Goal: Information Seeking & Learning: Learn about a topic

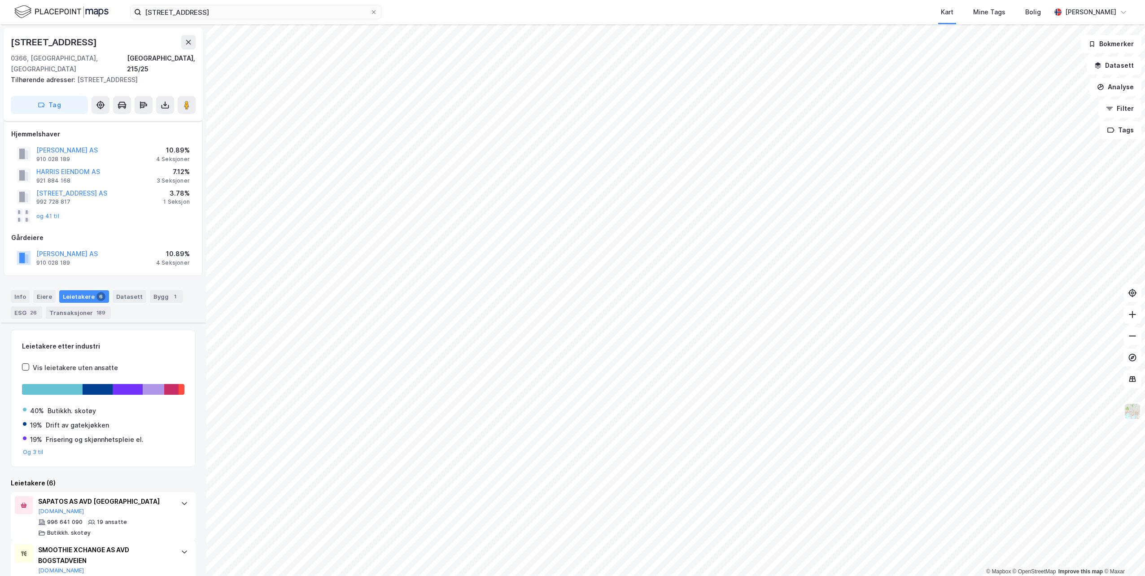
click at [47, 9] on img at bounding box center [61, 12] width 94 height 16
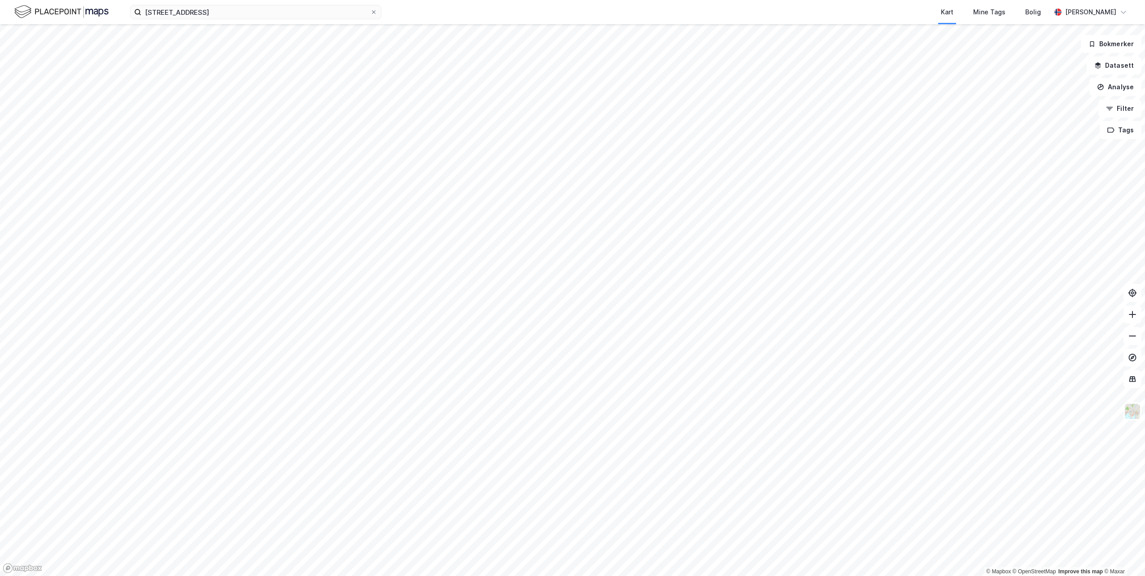
click at [37, 13] on img at bounding box center [61, 12] width 94 height 16
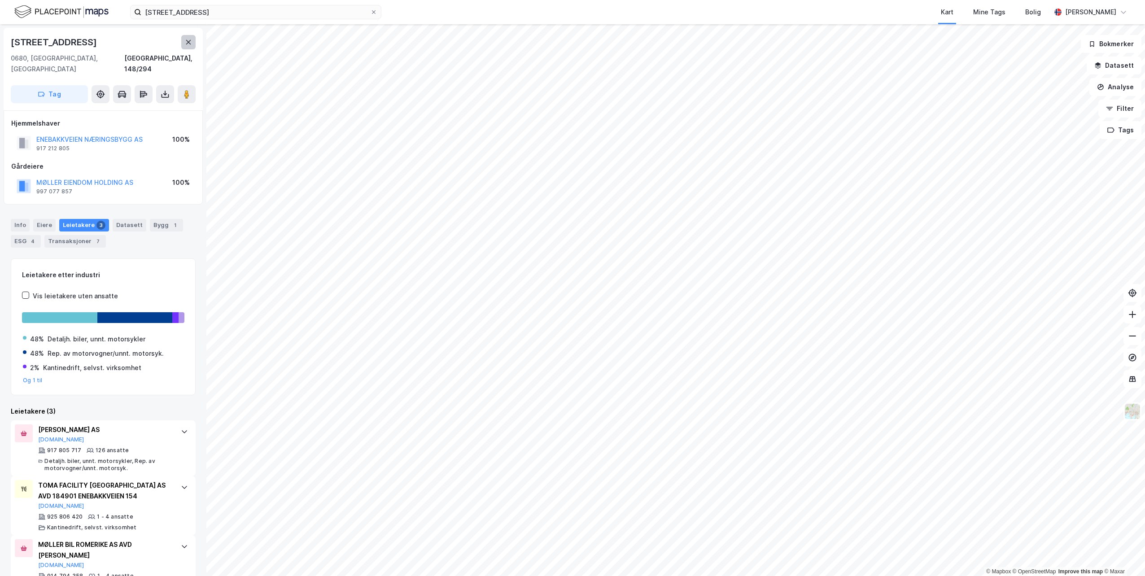
click at [187, 41] on icon at bounding box center [188, 42] width 7 height 7
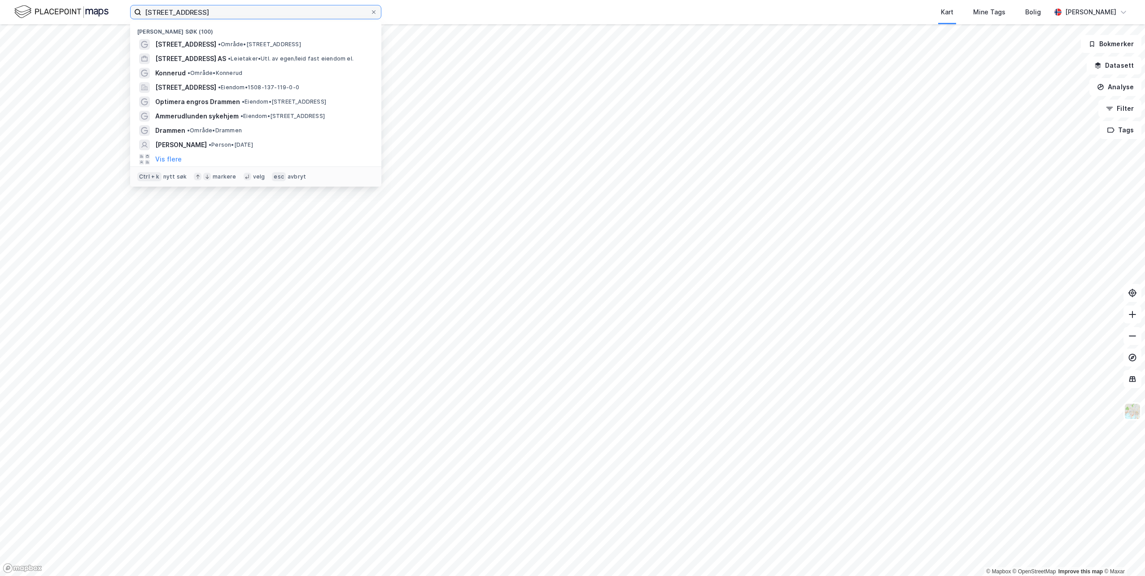
click at [214, 16] on input "[STREET_ADDRESS]" at bounding box center [255, 11] width 229 height 13
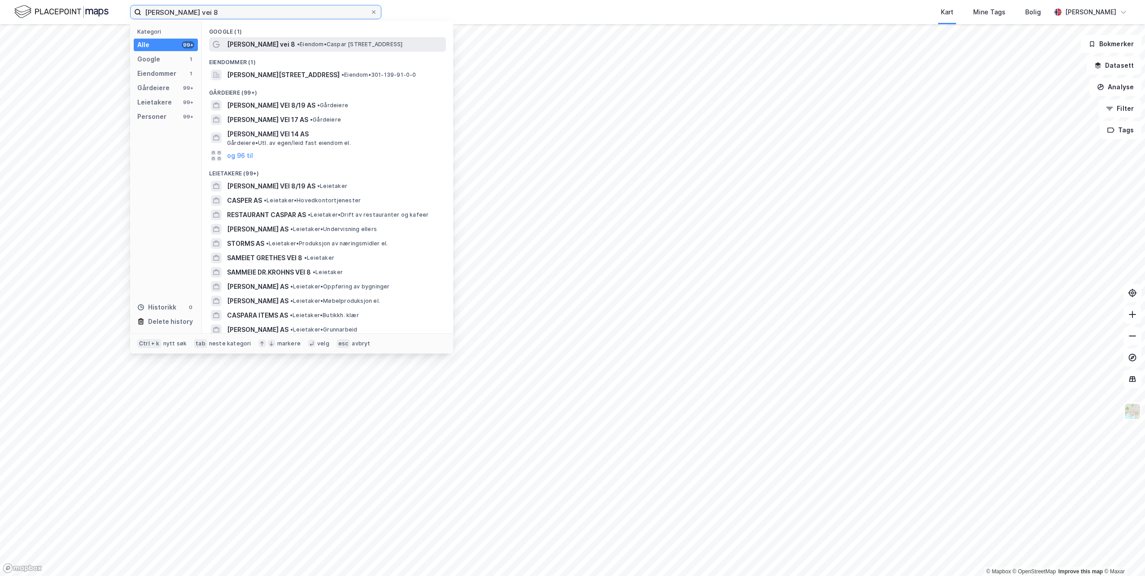
type input "[PERSON_NAME] vei 8"
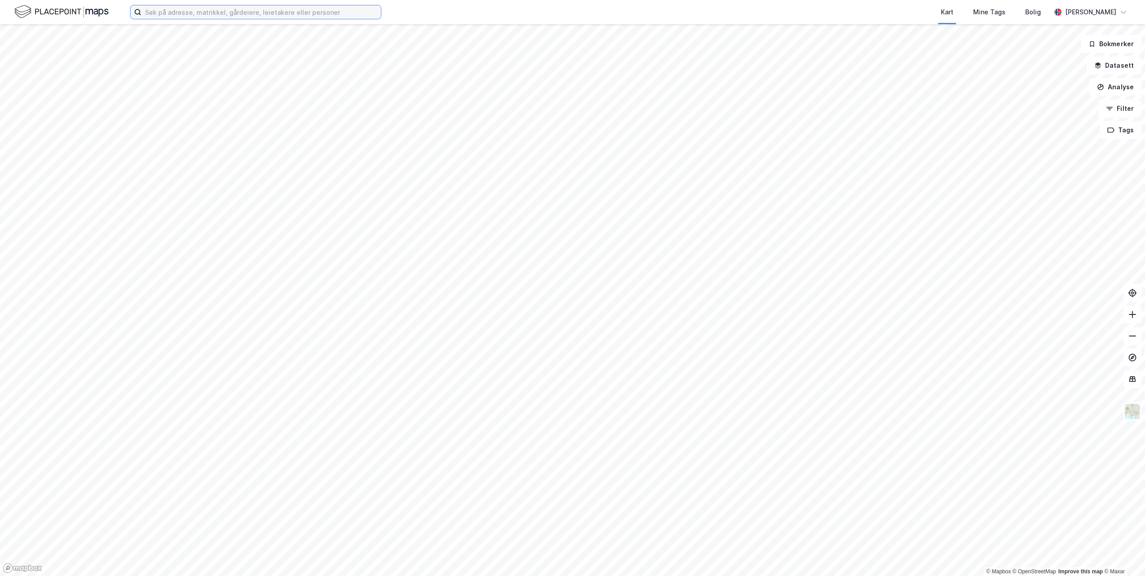
click at [270, 12] on input at bounding box center [261, 11] width 240 height 13
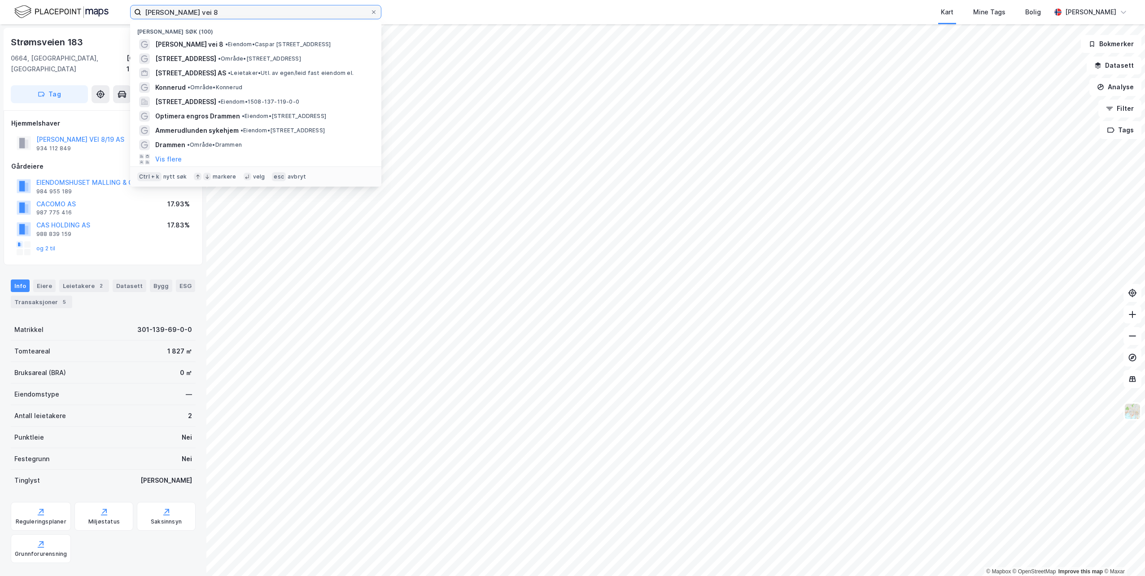
drag, startPoint x: 227, startPoint y: 12, endPoint x: 133, endPoint y: 11, distance: 94.2
click at [133, 11] on label "[PERSON_NAME] vei 8" at bounding box center [255, 12] width 251 height 14
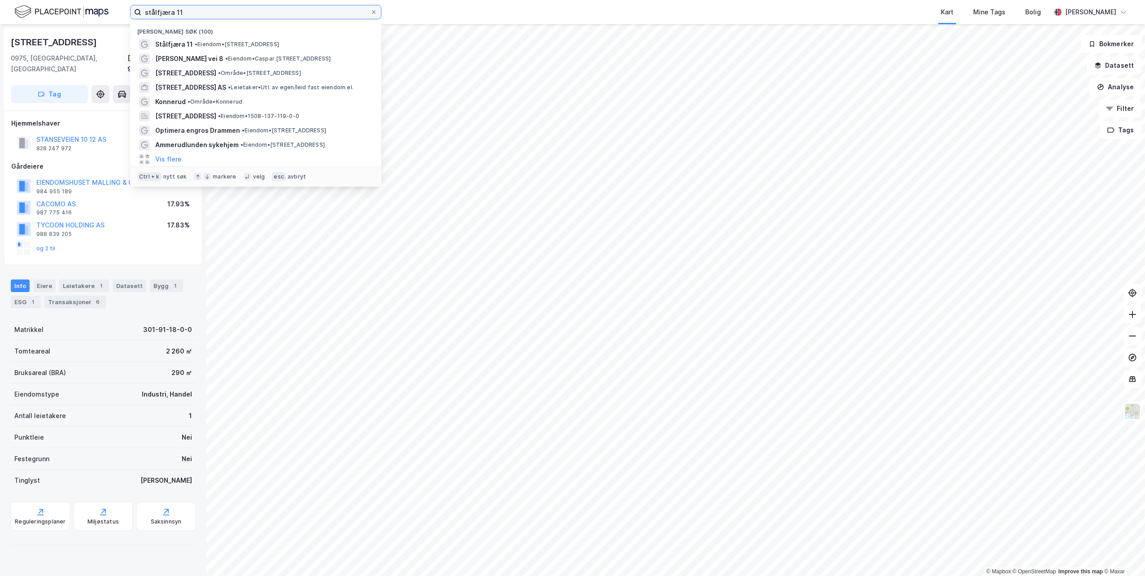
drag, startPoint x: 202, startPoint y: 10, endPoint x: 130, endPoint y: 15, distance: 72.4
click at [130, 15] on div "stålfjæra 11 Nylige søk (100) Stålfjæra 11 • Eiendom • Stålfjæra 11, 0975 Oslo …" at bounding box center [572, 12] width 1145 height 24
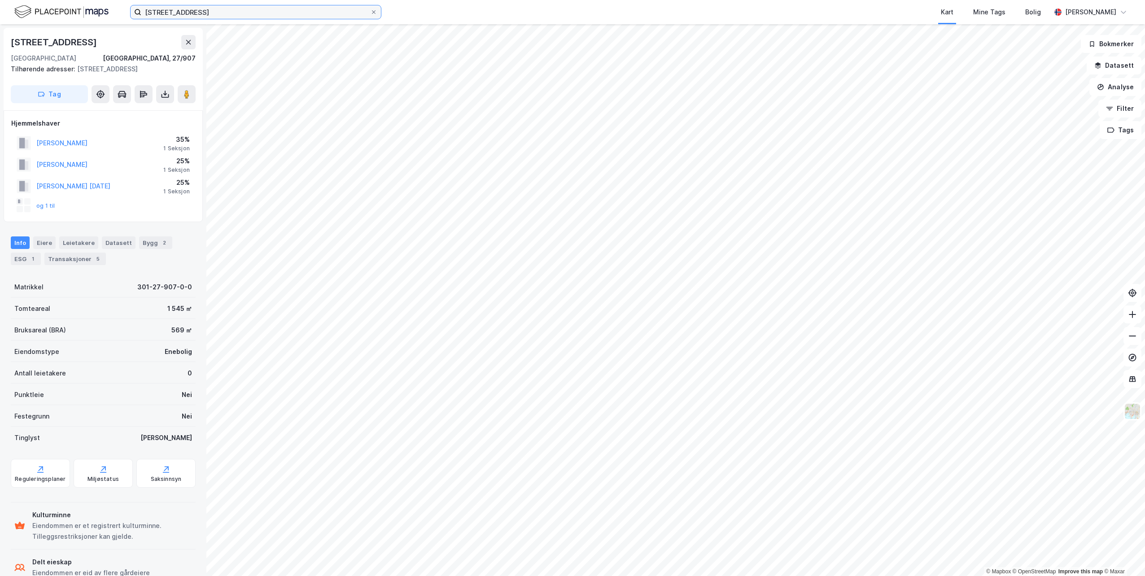
click at [199, 12] on input "stasjonsveien 20" at bounding box center [255, 11] width 229 height 13
type input "stasjonsveien 20 slependen"
click at [373, 12] on icon at bounding box center [373, 11] width 5 height 5
click at [370, 12] on input "stasjonsveien 20 slependen" at bounding box center [255, 11] width 229 height 13
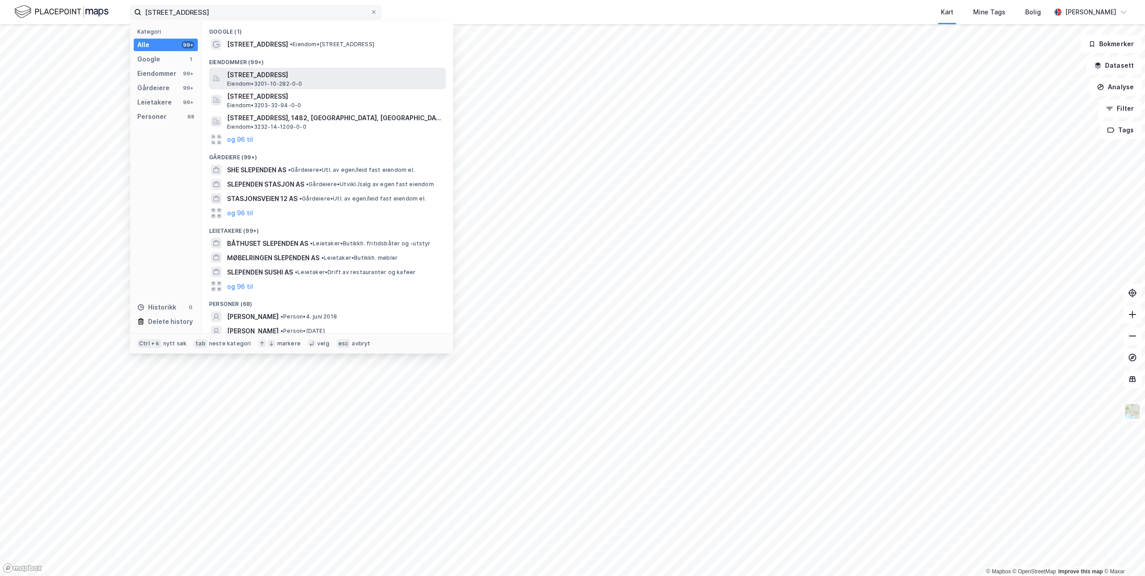
click at [309, 73] on span "Stasjonsveien 20, 1365, BLOMMENHOLM, BÆRUM" at bounding box center [334, 75] width 215 height 11
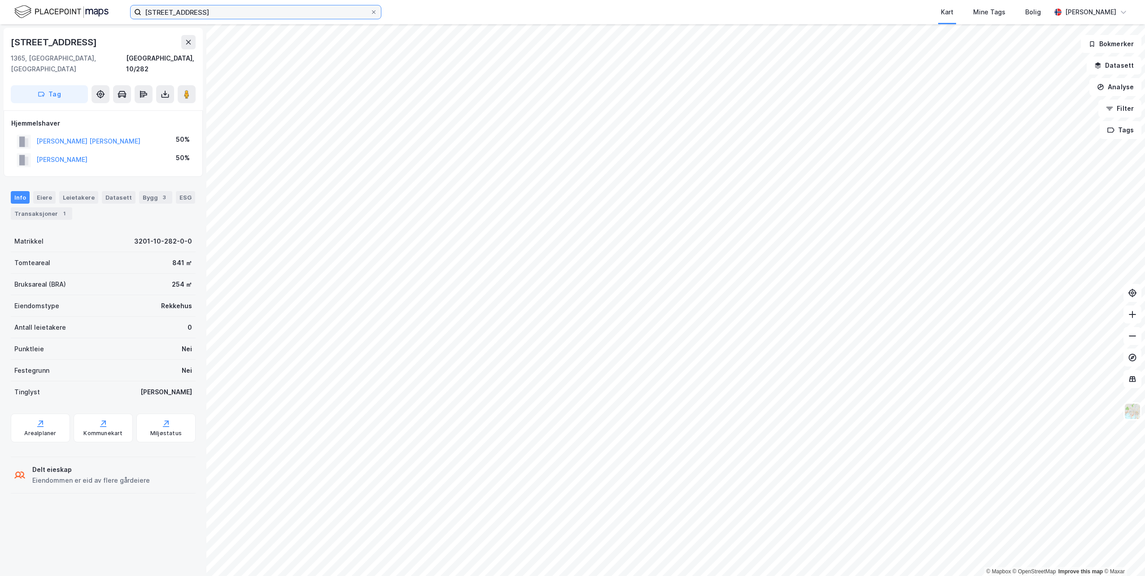
drag, startPoint x: 239, startPoint y: 13, endPoint x: 245, endPoint y: 13, distance: 6.3
click at [239, 13] on input "stasjonsveien 20 slependen" at bounding box center [255, 11] width 229 height 13
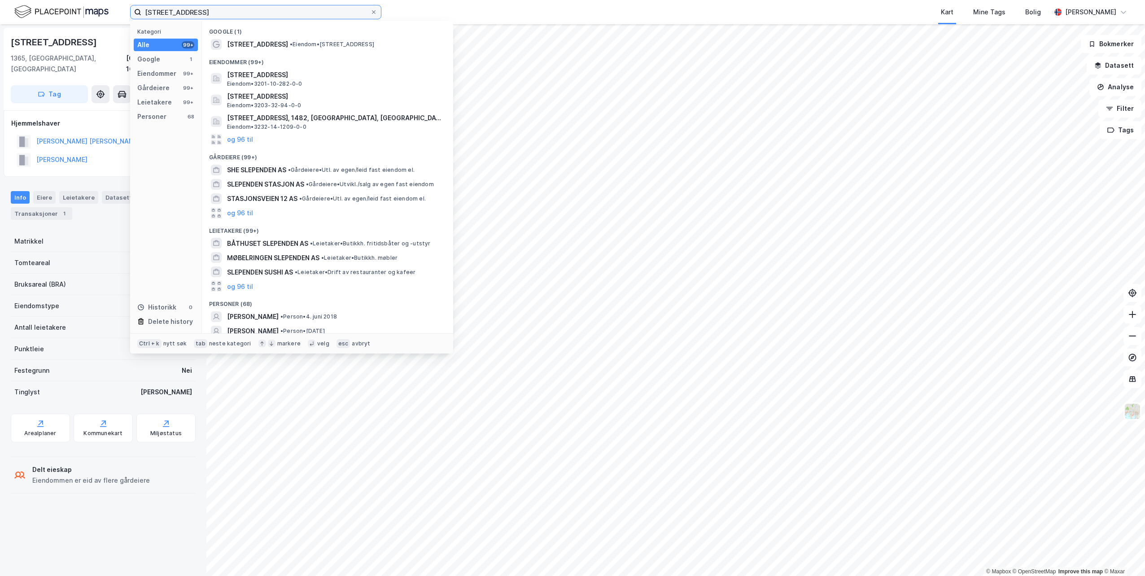
drag, startPoint x: 249, startPoint y: 13, endPoint x: 128, endPoint y: 10, distance: 120.7
click at [128, 10] on div "stasjonsveien 20 slependen Kategori Alle 99+ Google 1 Eiendommer 99+ Gårdeiere …" at bounding box center [572, 12] width 1145 height 24
paste input "Sørkedalsveien 175"
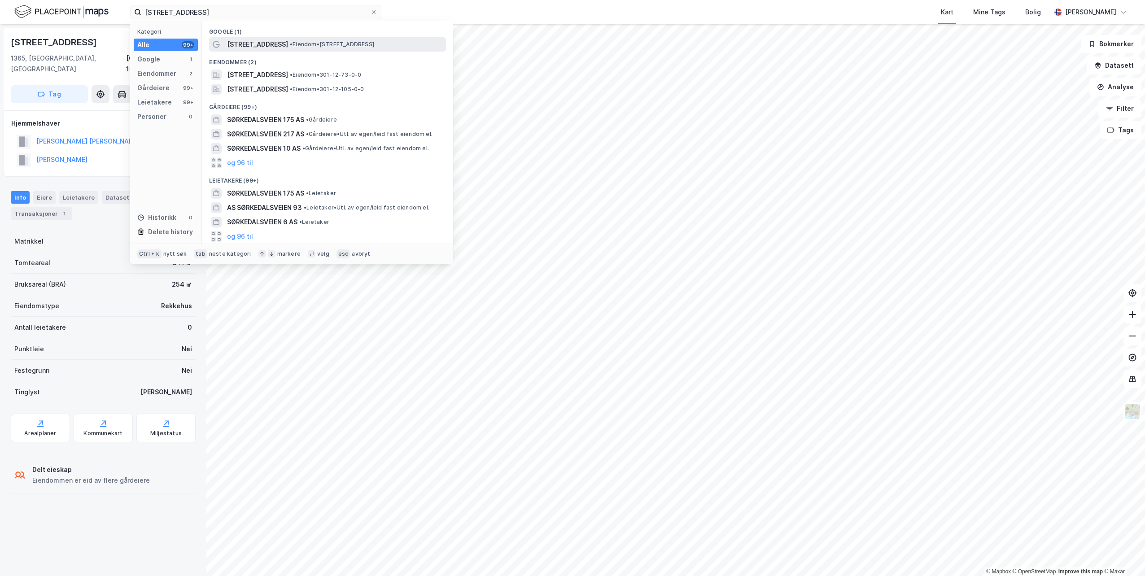
click at [267, 44] on span "Sørkedalsveien 175" at bounding box center [257, 44] width 61 height 11
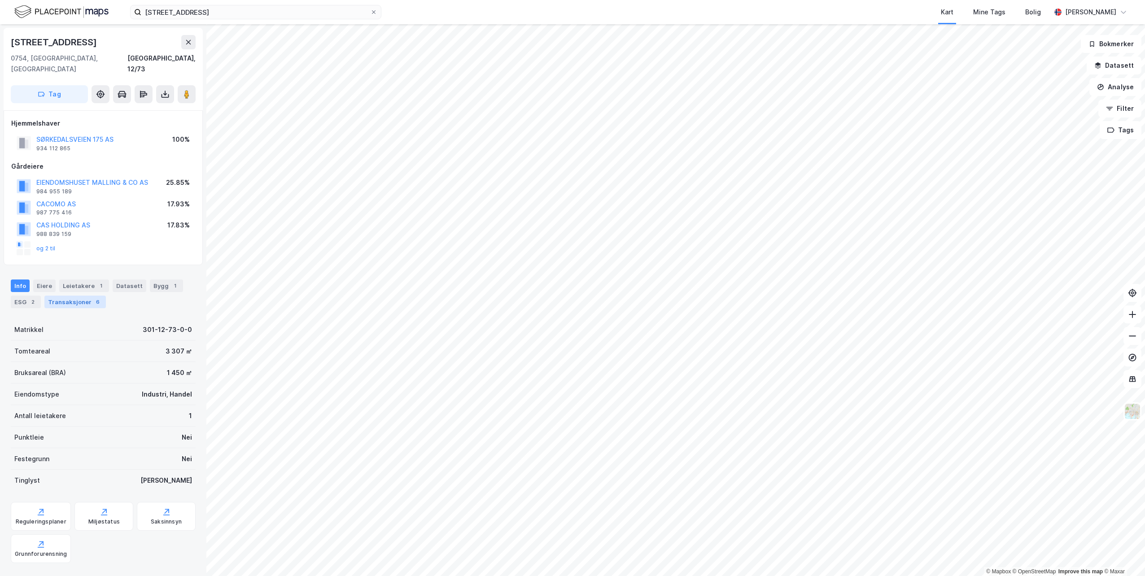
drag, startPoint x: 67, startPoint y: 297, endPoint x: 73, endPoint y: 294, distance: 6.0
click at [67, 297] on div "Transaksjoner 6" at bounding box center [74, 302] width 61 height 13
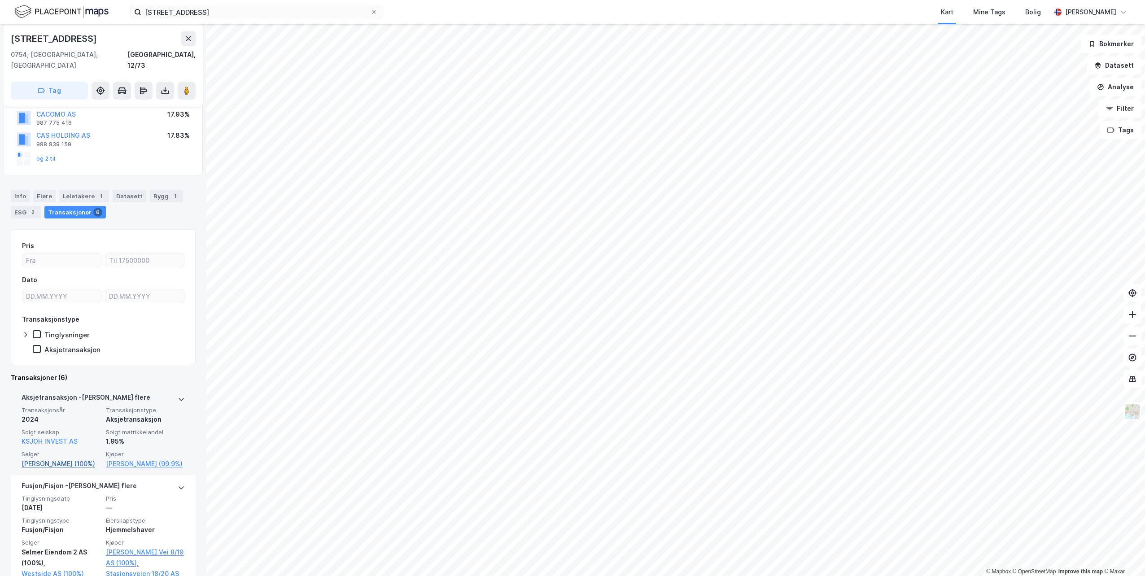
scroll to position [135, 0]
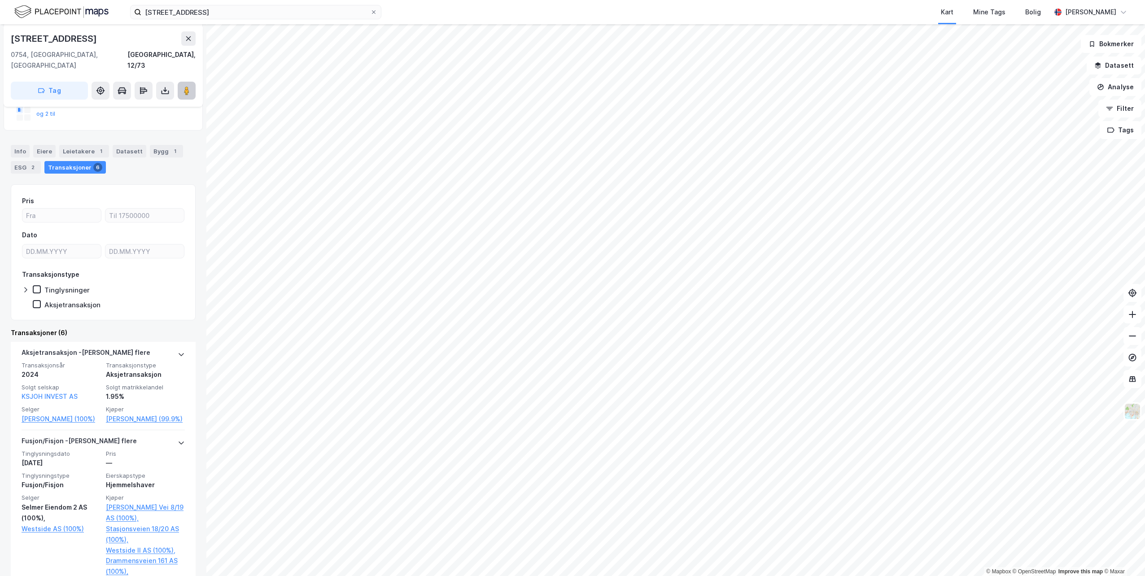
click at [190, 86] on icon at bounding box center [186, 90] width 9 height 9
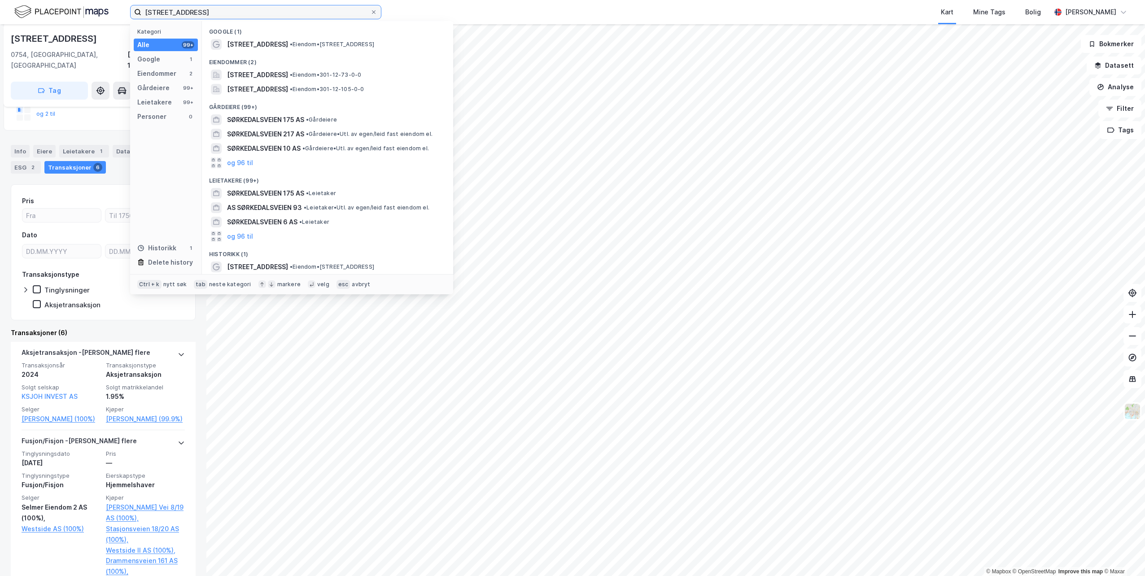
drag, startPoint x: 227, startPoint y: 14, endPoint x: 127, endPoint y: 11, distance: 99.7
click at [127, 11] on div "Sørkedalsveien 175 Kategori Alle 99+ Google 1 Eiendommer 2 Gårdeiere 99+ Leieta…" at bounding box center [572, 12] width 1145 height 24
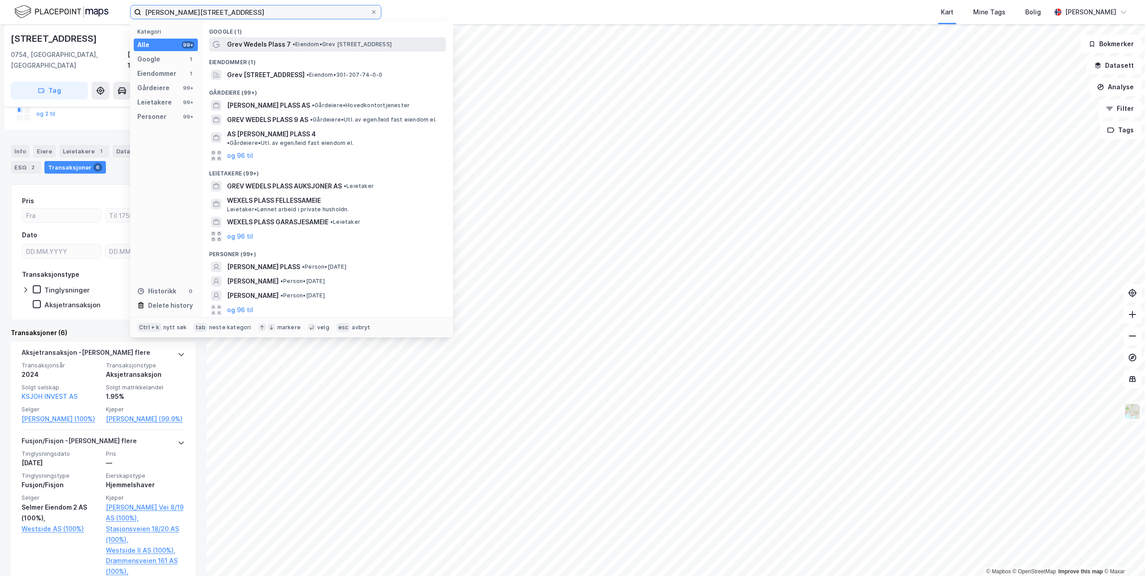
type input "grev wedels plass 7"
click at [267, 47] on span "Grev Wedels Plass 7" at bounding box center [259, 44] width 64 height 11
